Goal: Transaction & Acquisition: Purchase product/service

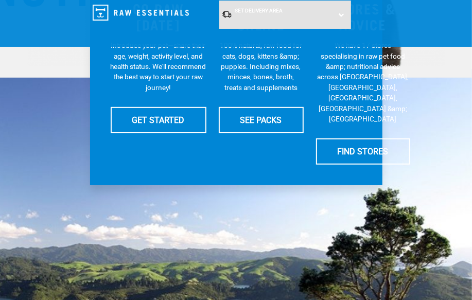
scroll to position [281, 0]
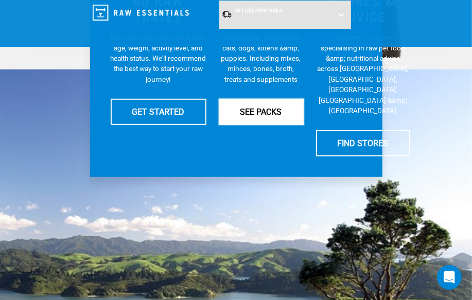
click at [266, 103] on link "SEE PACKS" at bounding box center [261, 112] width 85 height 26
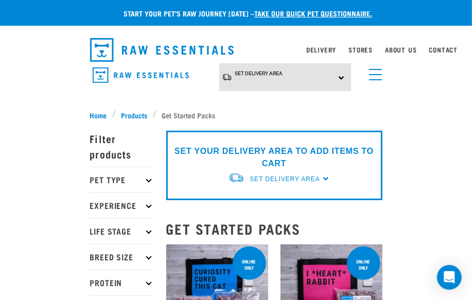
click at [144, 180] on p "Pet Type" at bounding box center [122, 180] width 64 height 26
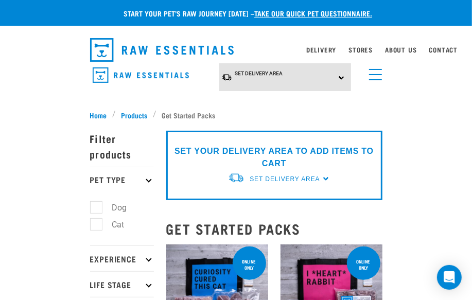
click at [96, 211] on label "Dog" at bounding box center [114, 207] width 36 height 13
click at [95, 210] on input "Dog" at bounding box center [93, 206] width 7 height 7
checkbox input "true"
click at [146, 179] on icon at bounding box center [149, 180] width 6 height 6
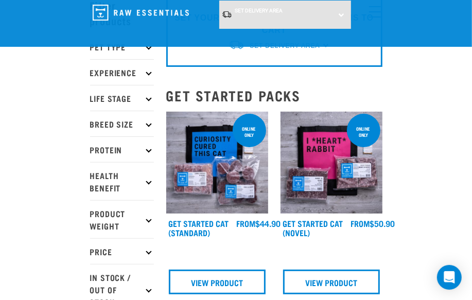
scroll to position [140, 0]
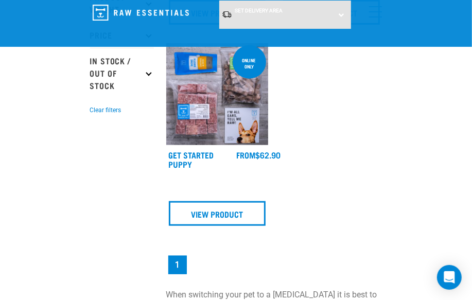
scroll to position [327, 0]
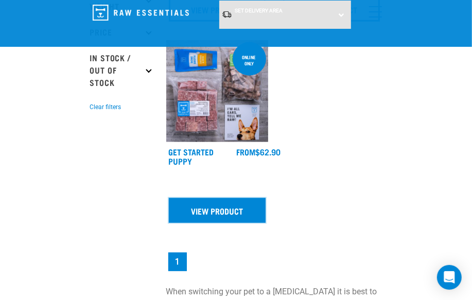
click at [223, 207] on link "View Product" at bounding box center [217, 210] width 97 height 25
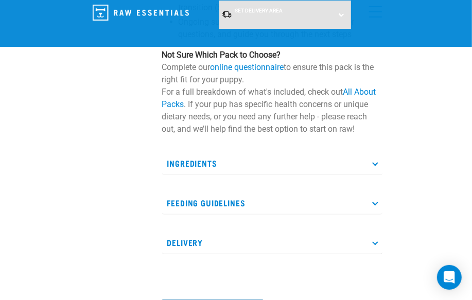
scroll to position [281, 0]
click at [368, 196] on p "Feeding Guidelines" at bounding box center [272, 202] width 220 height 23
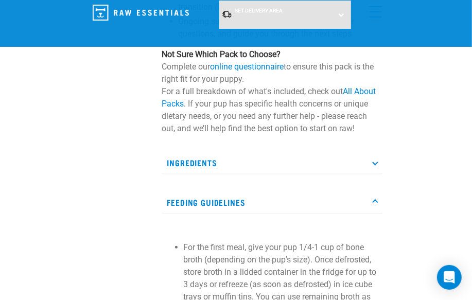
click at [371, 163] on p "Ingredients" at bounding box center [272, 162] width 220 height 23
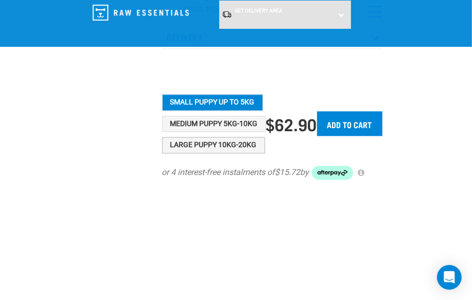
scroll to position [936, 0]
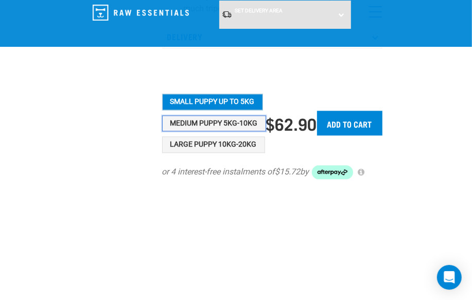
click at [234, 132] on button "Medium Puppy 5kg-10kg" at bounding box center [214, 123] width 104 height 16
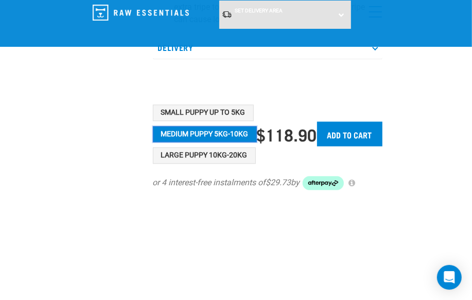
scroll to position [878, 0]
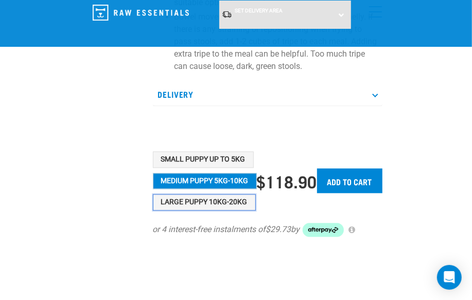
click at [221, 198] on button "Large Puppy 10kg-20kg" at bounding box center [204, 202] width 103 height 16
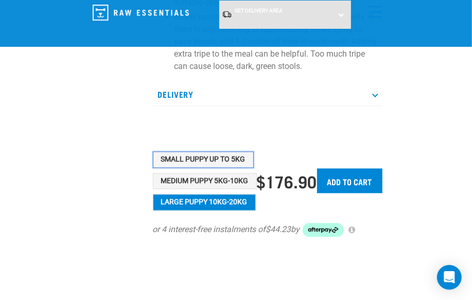
click at [219, 161] on button "Small Puppy up to 5kg" at bounding box center [203, 159] width 101 height 16
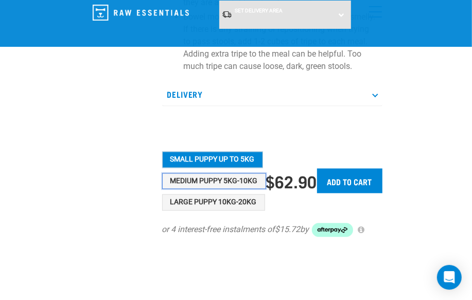
click at [229, 189] on button "Medium Puppy 5kg-10kg" at bounding box center [214, 181] width 104 height 16
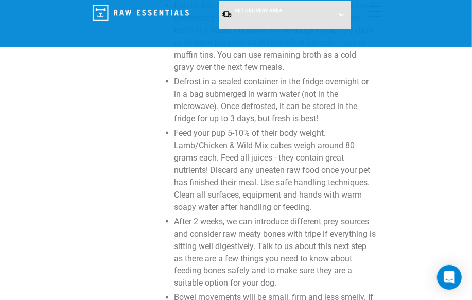
scroll to position [551, 0]
